Goal: Task Accomplishment & Management: Manage account settings

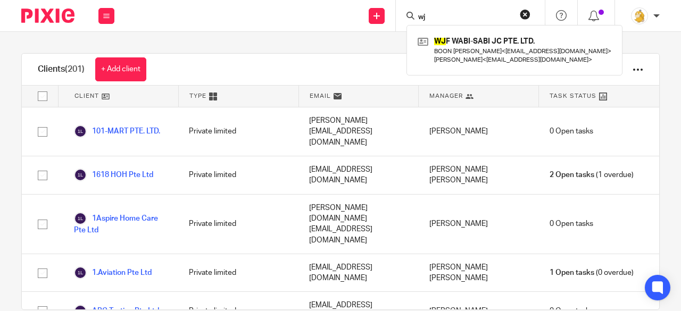
click at [526, 14] on button "reset" at bounding box center [525, 14] width 11 height 11
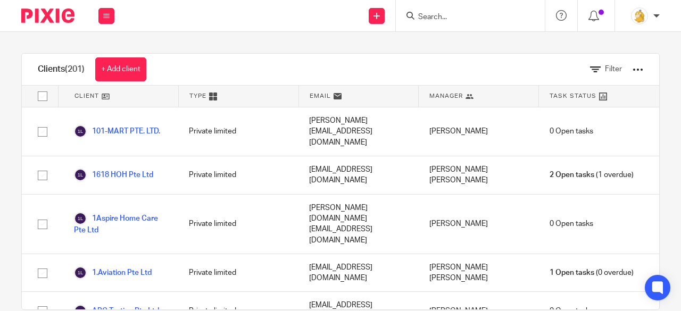
click at [440, 16] on input "Search" at bounding box center [465, 18] width 96 height 10
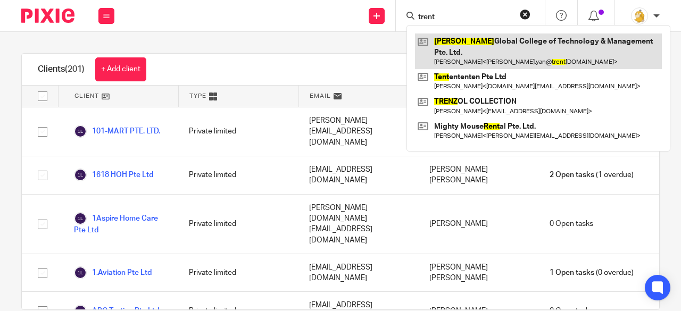
type input "trent"
click at [457, 41] on link at bounding box center [538, 51] width 247 height 36
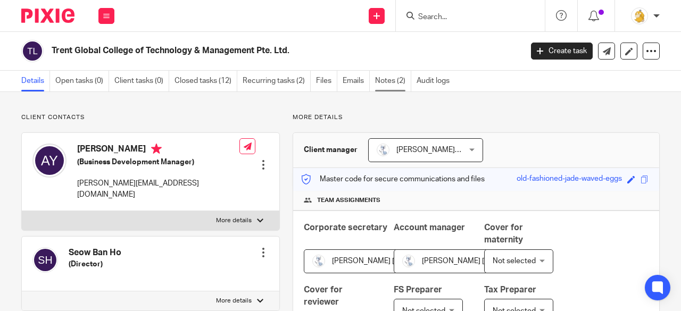
click at [397, 80] on link "Notes (2)" at bounding box center [393, 81] width 36 height 21
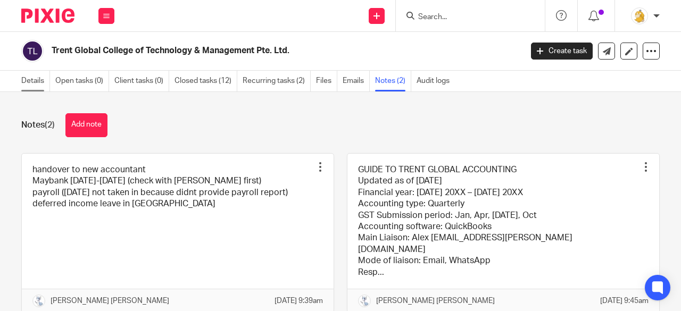
click at [34, 80] on link "Details" at bounding box center [35, 81] width 29 height 21
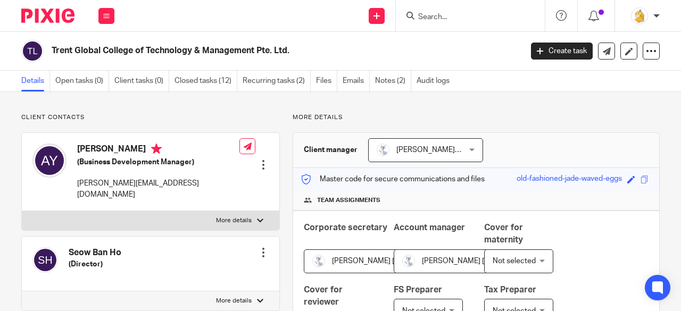
click at [438, 19] on input "Search" at bounding box center [465, 18] width 96 height 10
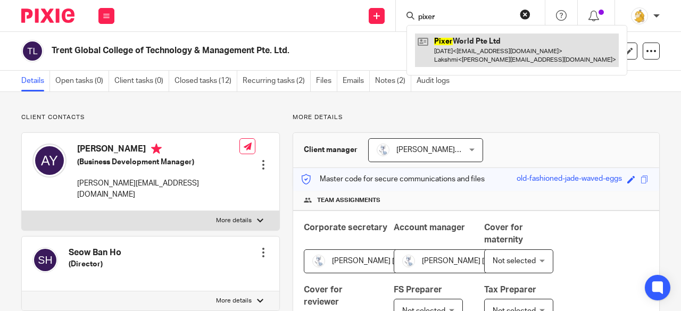
type input "pixer"
click at [456, 51] on link at bounding box center [517, 49] width 204 height 33
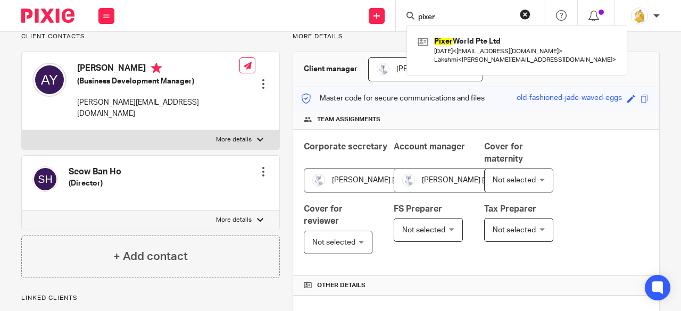
scroll to position [213, 0]
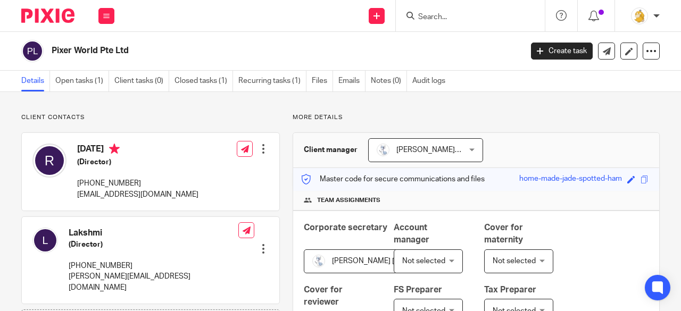
scroll to position [363, 0]
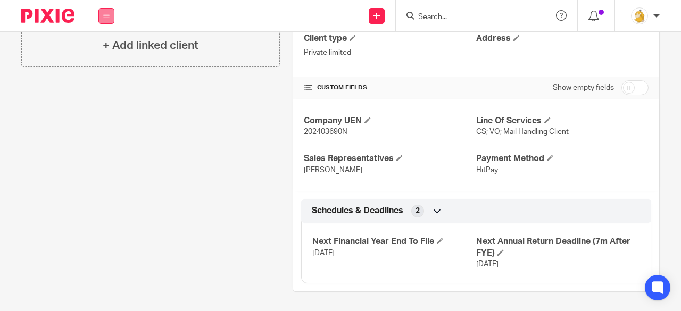
click at [109, 13] on icon at bounding box center [106, 16] width 6 height 6
click at [104, 131] on link "Settings" at bounding box center [106, 127] width 28 height 7
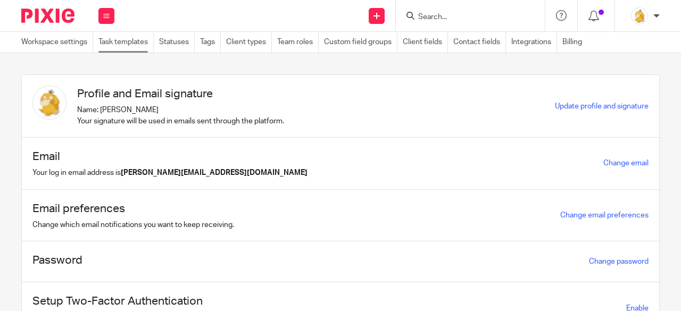
click at [128, 46] on link "Task templates" at bounding box center [125, 42] width 55 height 21
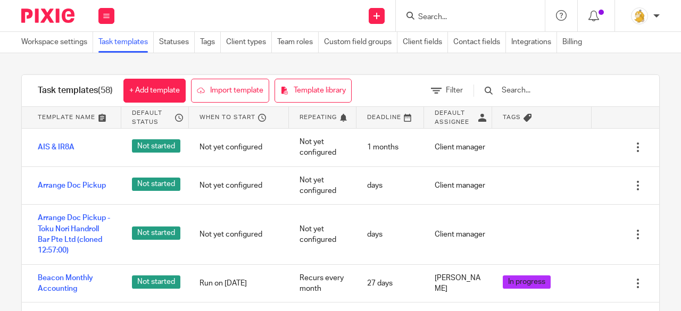
click at [450, 16] on input "Search" at bounding box center [465, 18] width 96 height 10
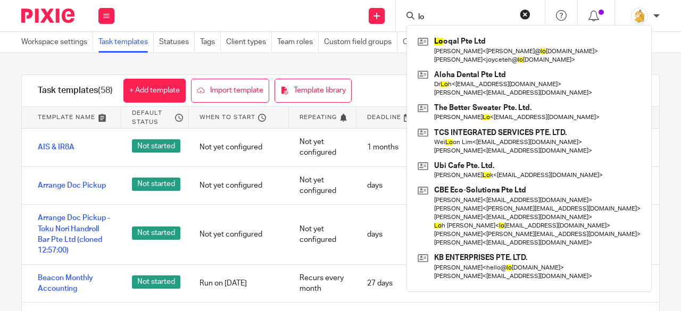
type input "l"
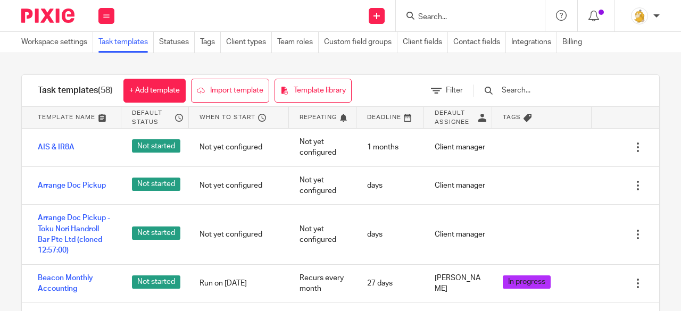
type input "a"
click at [541, 89] on input "text" at bounding box center [562, 91] width 124 height 12
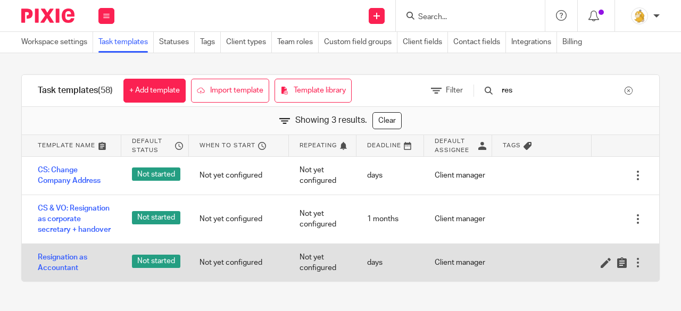
scroll to position [2, 0]
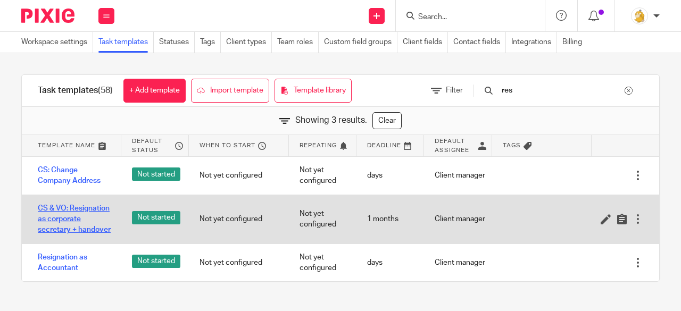
type input "res"
click at [58, 226] on link "CS & VO: Resignation as corporate secretary + handover" at bounding box center [74, 219] width 73 height 32
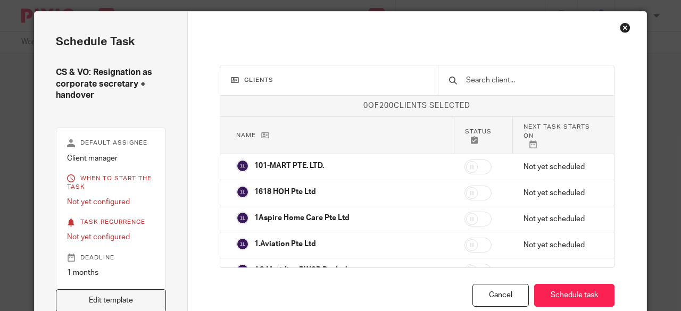
scroll to position [213, 0]
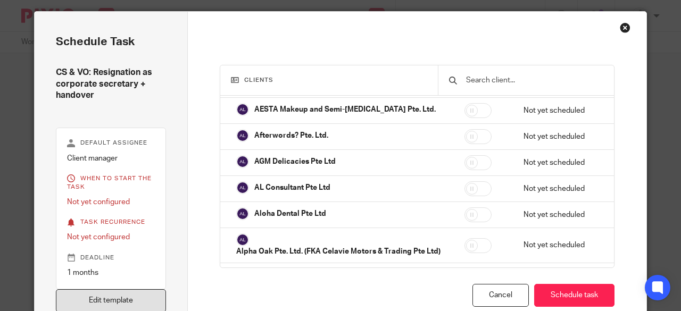
click at [131, 298] on link "Edit template" at bounding box center [111, 300] width 110 height 23
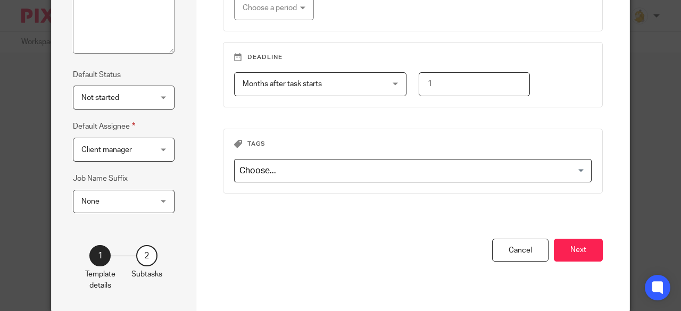
scroll to position [207, 0]
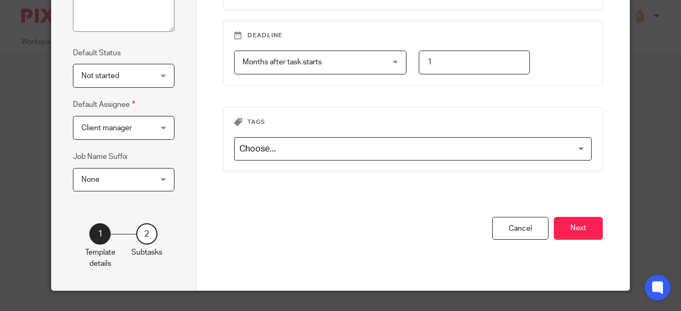
click at [557, 231] on button "Next" at bounding box center [578, 228] width 49 height 23
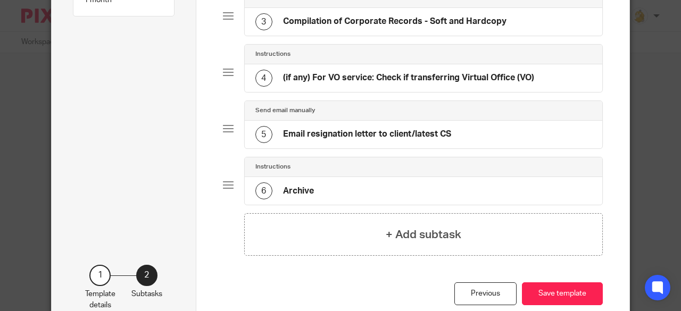
click at [364, 180] on div "6 Archive" at bounding box center [424, 191] width 358 height 28
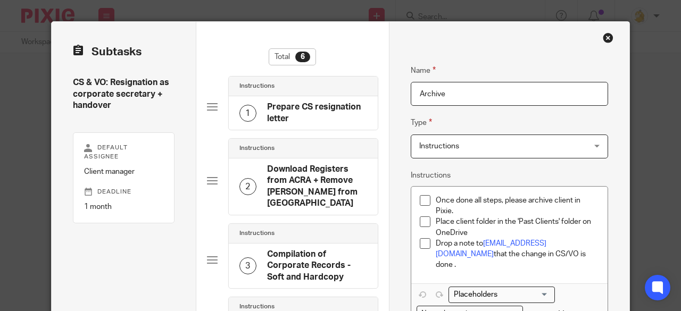
click at [604, 34] on div "Close this dialog window" at bounding box center [607, 37] width 11 height 11
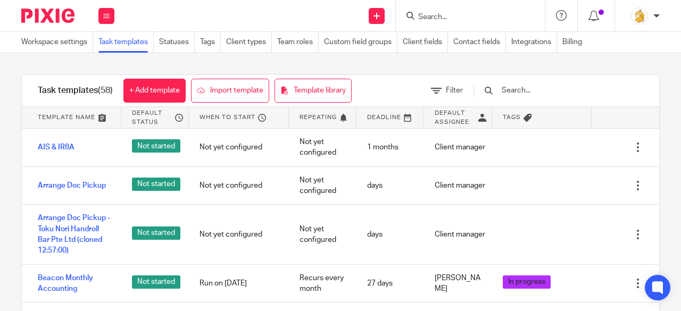
click at [530, 90] on input "text" at bounding box center [562, 91] width 124 height 12
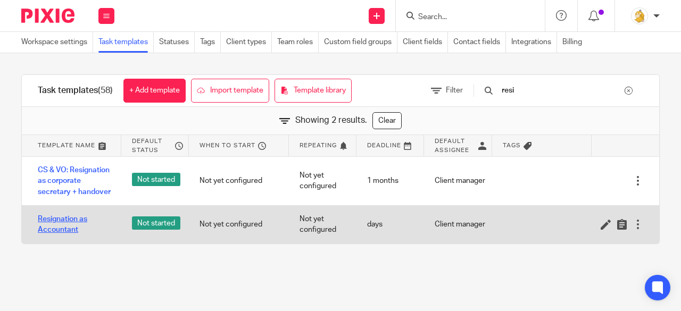
type input "resi"
click at [52, 231] on link "Resignation as Accountant" at bounding box center [74, 225] width 73 height 22
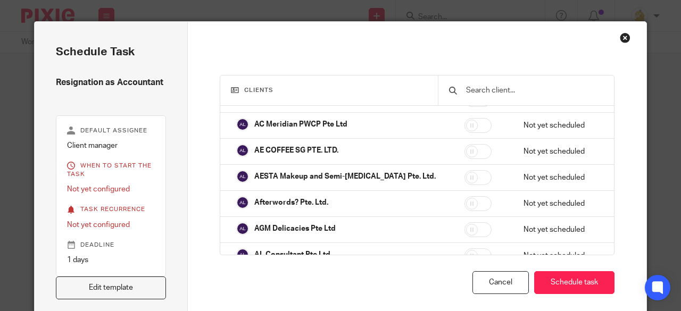
scroll to position [160, 0]
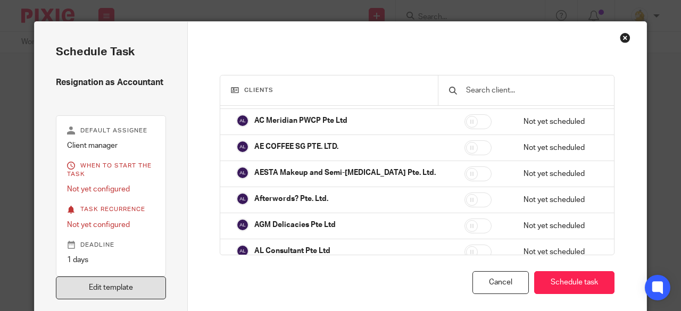
click at [139, 288] on link "Edit template" at bounding box center [111, 288] width 110 height 23
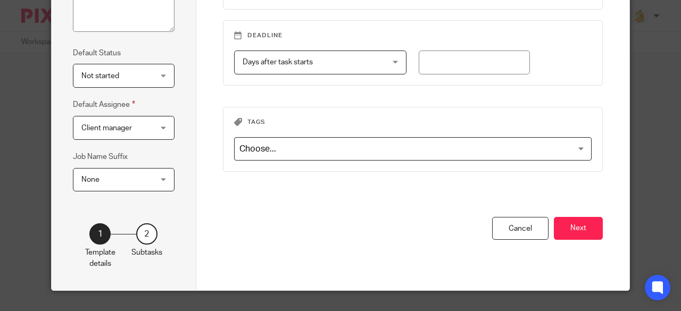
scroll to position [0, 5]
click at [580, 221] on button "Next" at bounding box center [578, 228] width 49 height 23
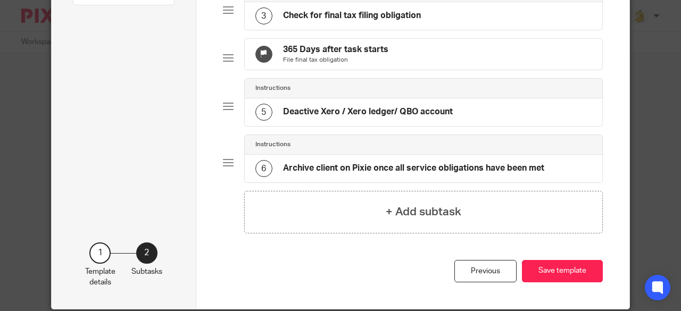
click at [421, 174] on h4 "Archive client on Pixie once all service obligations have been met" at bounding box center [413, 168] width 261 height 11
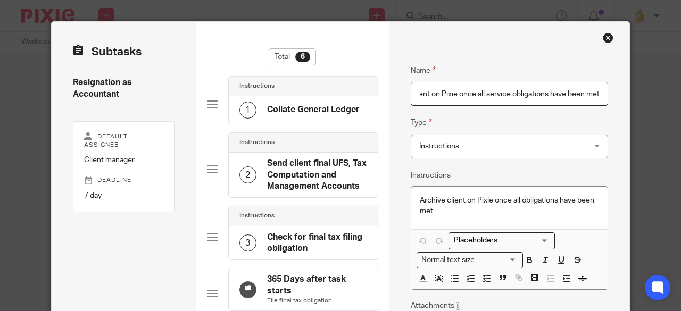
click at [490, 198] on p "Archive client on Pixie once all obligations have been met" at bounding box center [510, 206] width 180 height 22
click at [442, 211] on p "Archive client on Pixie once all obligations have been met" at bounding box center [510, 206] width 180 height 22
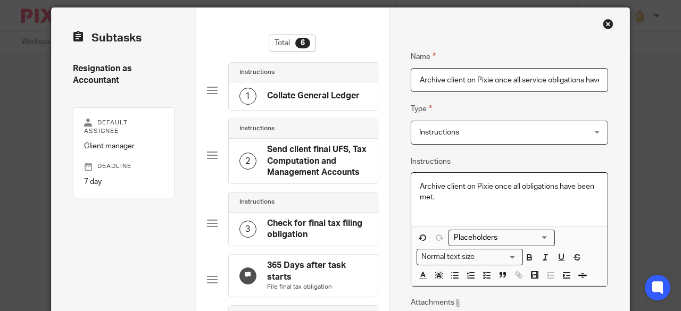
scroll to position [53, 0]
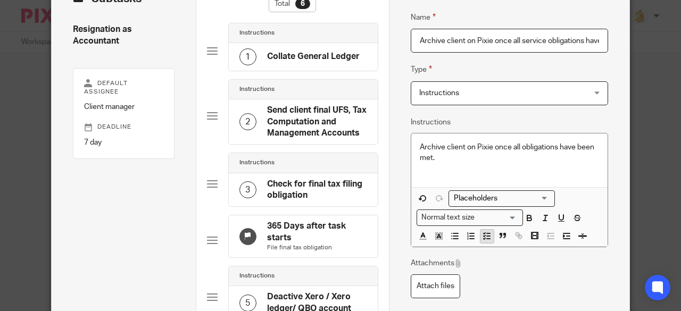
click at [480, 239] on button "button" at bounding box center [486, 236] width 13 height 13
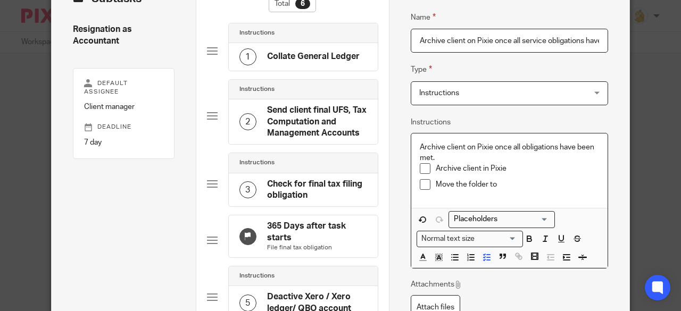
click at [464, 182] on p "Move the folder to" at bounding box center [517, 184] width 164 height 11
click at [522, 187] on p "Move the client folder to" at bounding box center [517, 184] width 164 height 11
click at [490, 144] on p "Archive client on Pixie once all obligations have been met." at bounding box center [510, 153] width 180 height 22
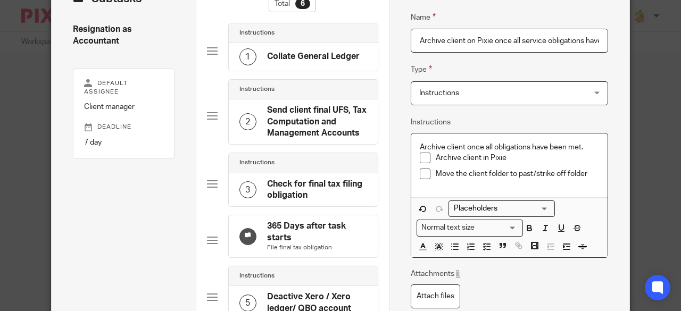
click at [584, 149] on p "Archive client once all obligations have been met." at bounding box center [510, 147] width 180 height 11
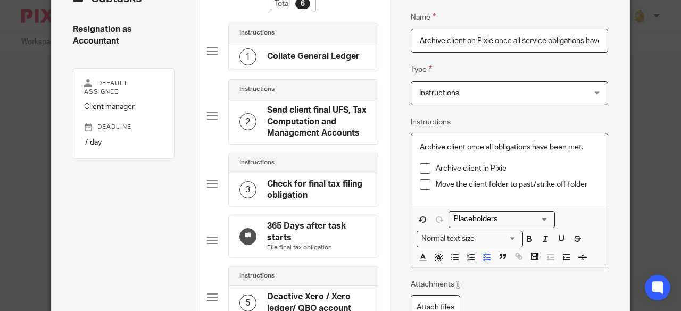
click at [588, 182] on p "Move the client folder to past/strike off folder" at bounding box center [517, 184] width 164 height 11
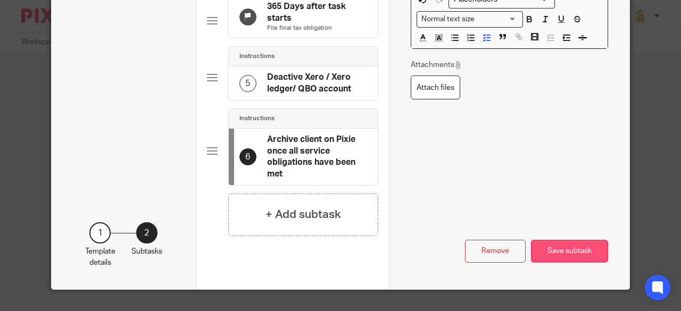
click at [576, 248] on button "Save subtask" at bounding box center [569, 251] width 77 height 23
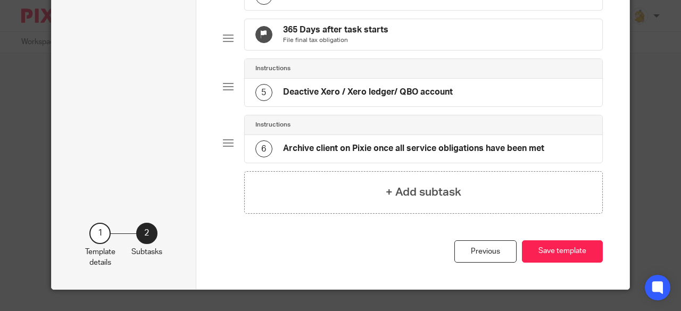
scroll to position [232, 0]
click at [546, 248] on button "Save template" at bounding box center [562, 251] width 81 height 23
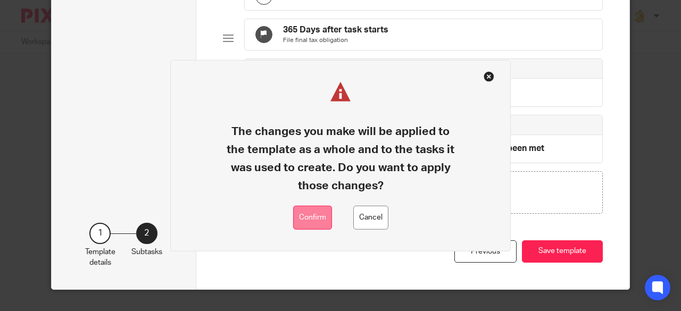
click at [318, 220] on button "Confirm" at bounding box center [312, 218] width 39 height 24
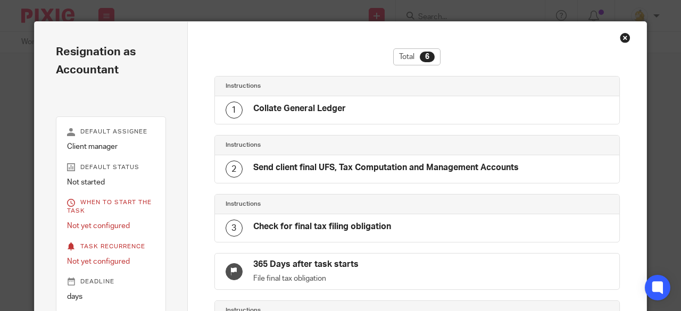
click at [624, 35] on div "Close this dialog window" at bounding box center [624, 37] width 11 height 11
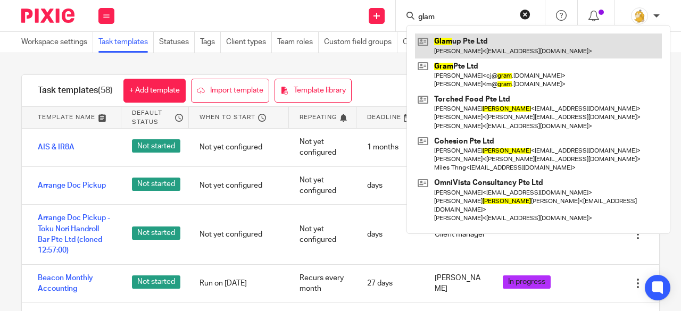
type input "glam"
click at [462, 46] on link at bounding box center [538, 45] width 247 height 24
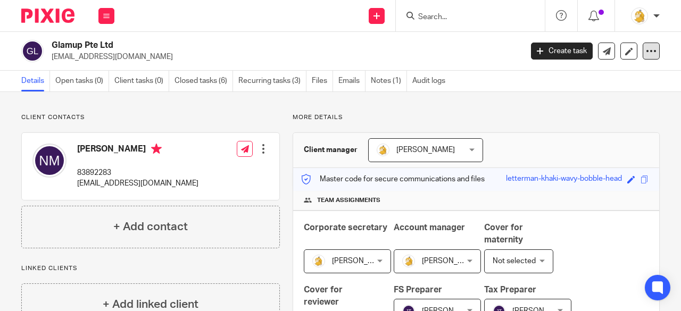
click at [646, 56] on icon at bounding box center [651, 51] width 11 height 11
click at [634, 106] on button "Archive client" at bounding box center [615, 109] width 59 height 14
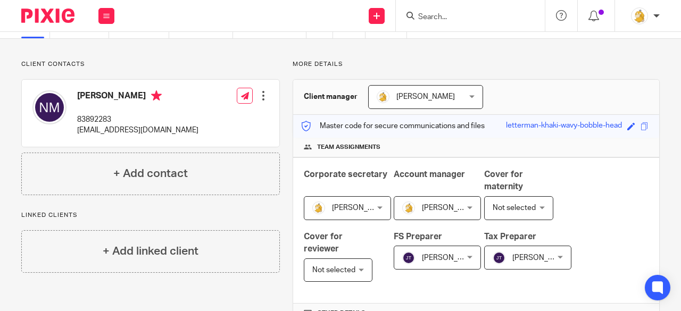
click at [443, 13] on input "Search" at bounding box center [465, 18] width 96 height 10
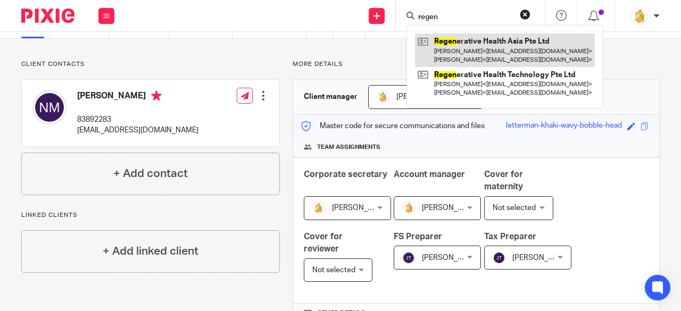
type input "regen"
click at [457, 45] on link at bounding box center [505, 49] width 180 height 33
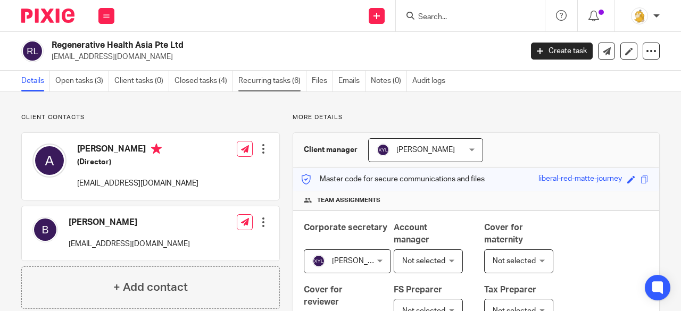
click at [242, 81] on link "Recurring tasks (6)" at bounding box center [272, 81] width 68 height 21
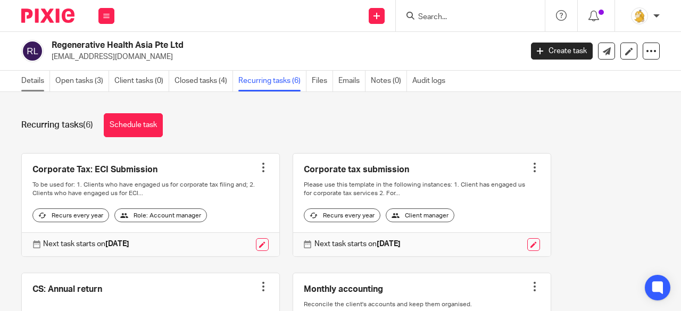
click at [39, 75] on link "Details" at bounding box center [35, 81] width 29 height 21
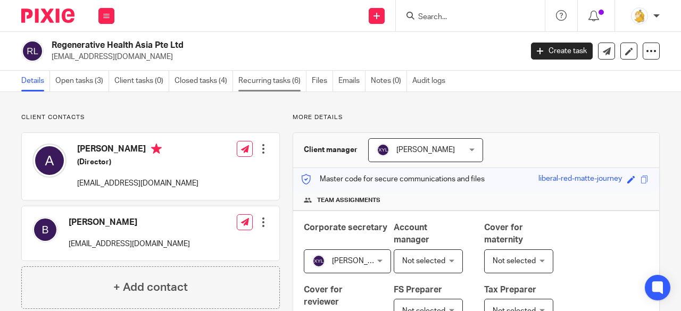
click at [280, 80] on link "Recurring tasks (6)" at bounding box center [272, 81] width 68 height 21
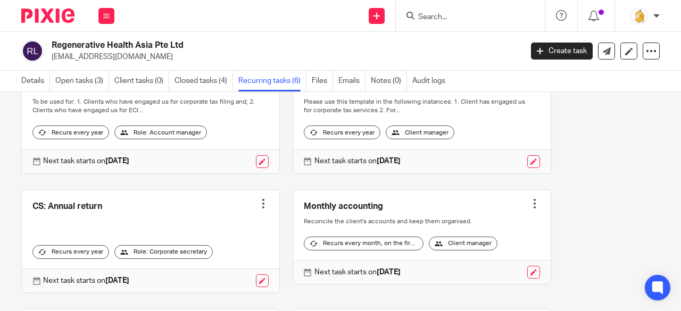
scroll to position [106, 0]
